Goal: Navigation & Orientation: Understand site structure

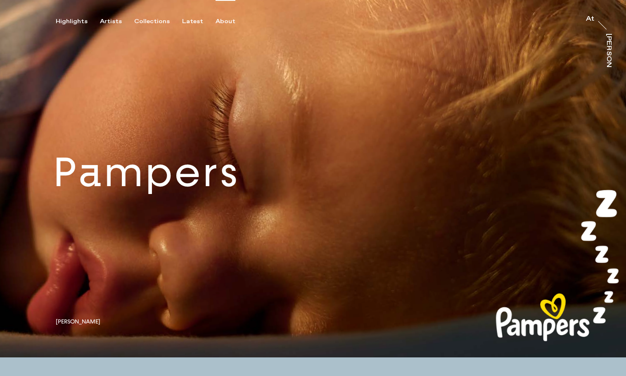
click at [221, 21] on div "About" at bounding box center [226, 21] width 20 height 7
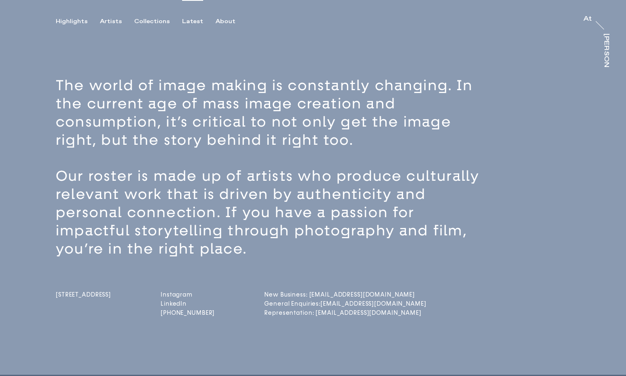
click at [184, 20] on div "Latest" at bounding box center [192, 21] width 21 height 7
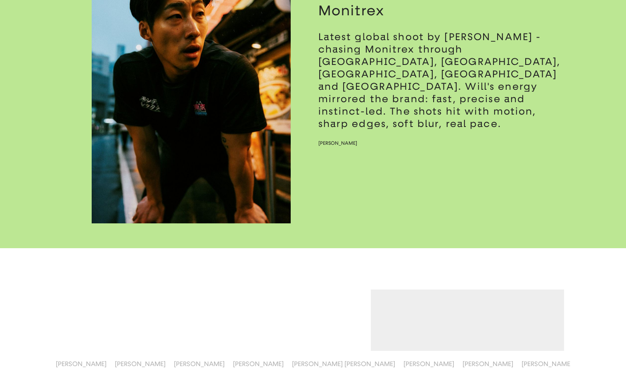
scroll to position [402, 0]
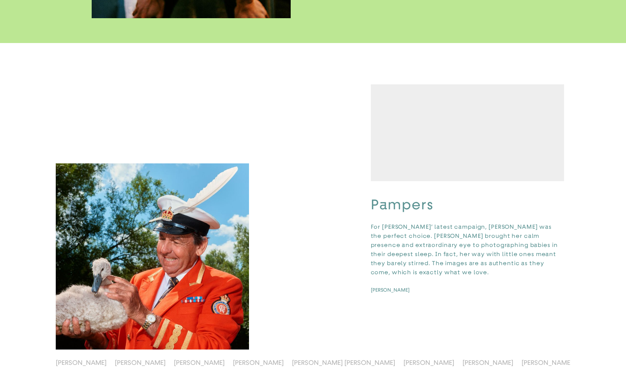
click at [528, 173] on video "button" at bounding box center [467, 132] width 193 height 97
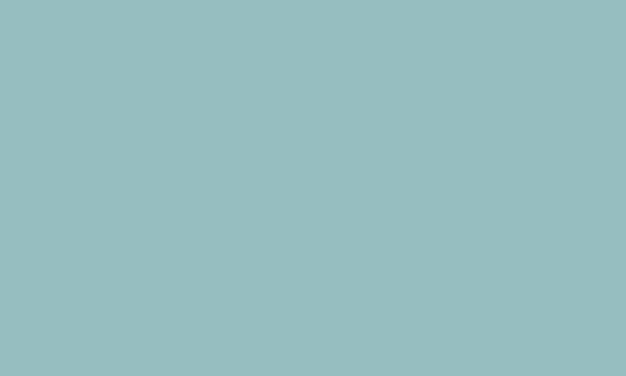
click at [528, 173] on video "button" at bounding box center [467, 132] width 193 height 97
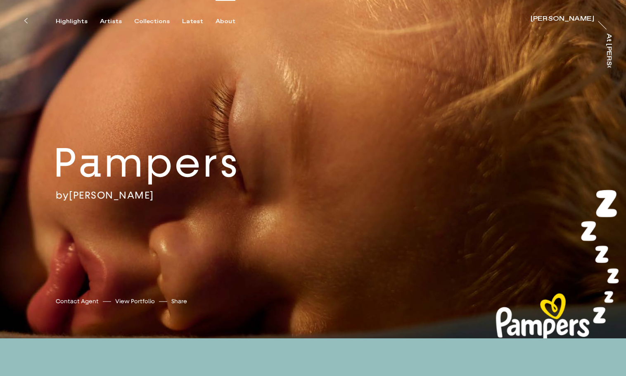
click at [219, 21] on div "About" at bounding box center [226, 21] width 20 height 7
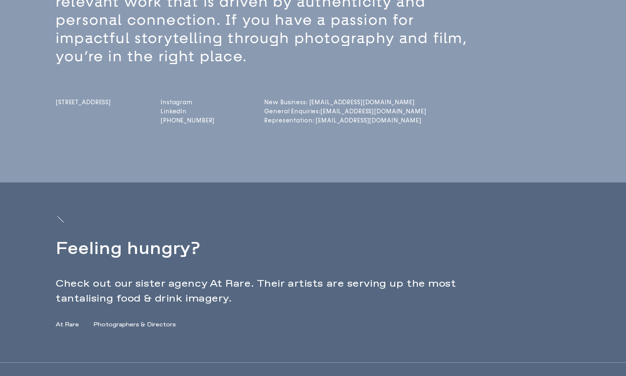
scroll to position [234, 0]
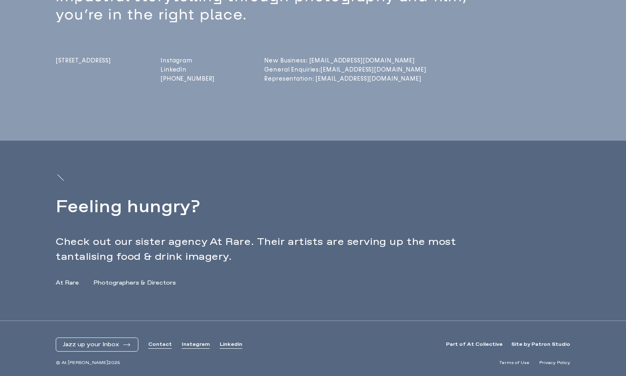
click at [226, 343] on link "Linkedin" at bounding box center [231, 344] width 23 height 7
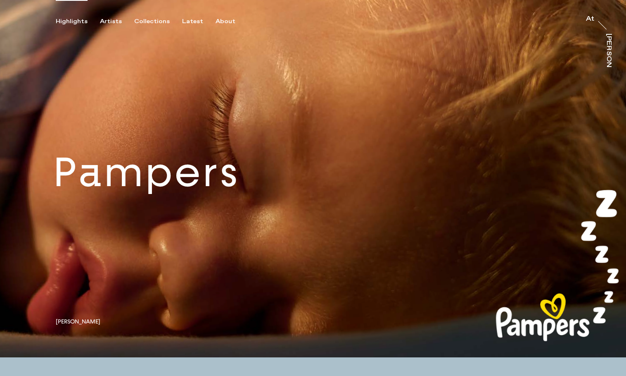
click at [73, 21] on div "Highlights" at bounding box center [72, 21] width 32 height 7
click at [78, 21] on div "Highlights" at bounding box center [72, 21] width 32 height 7
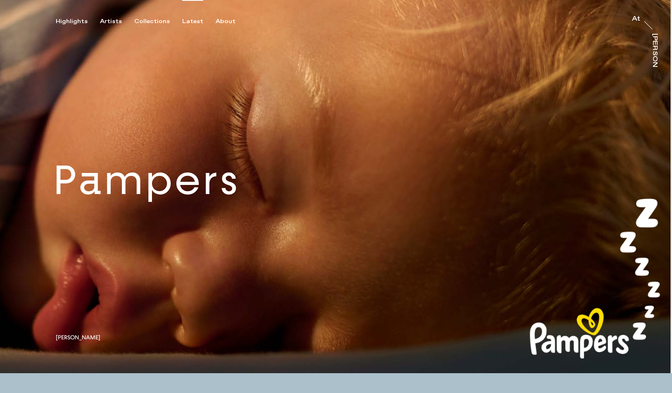
click at [196, 21] on div "Latest" at bounding box center [192, 21] width 21 height 7
click at [193, 21] on div "Latest" at bounding box center [192, 21] width 21 height 7
